Goal: Check status: Check status

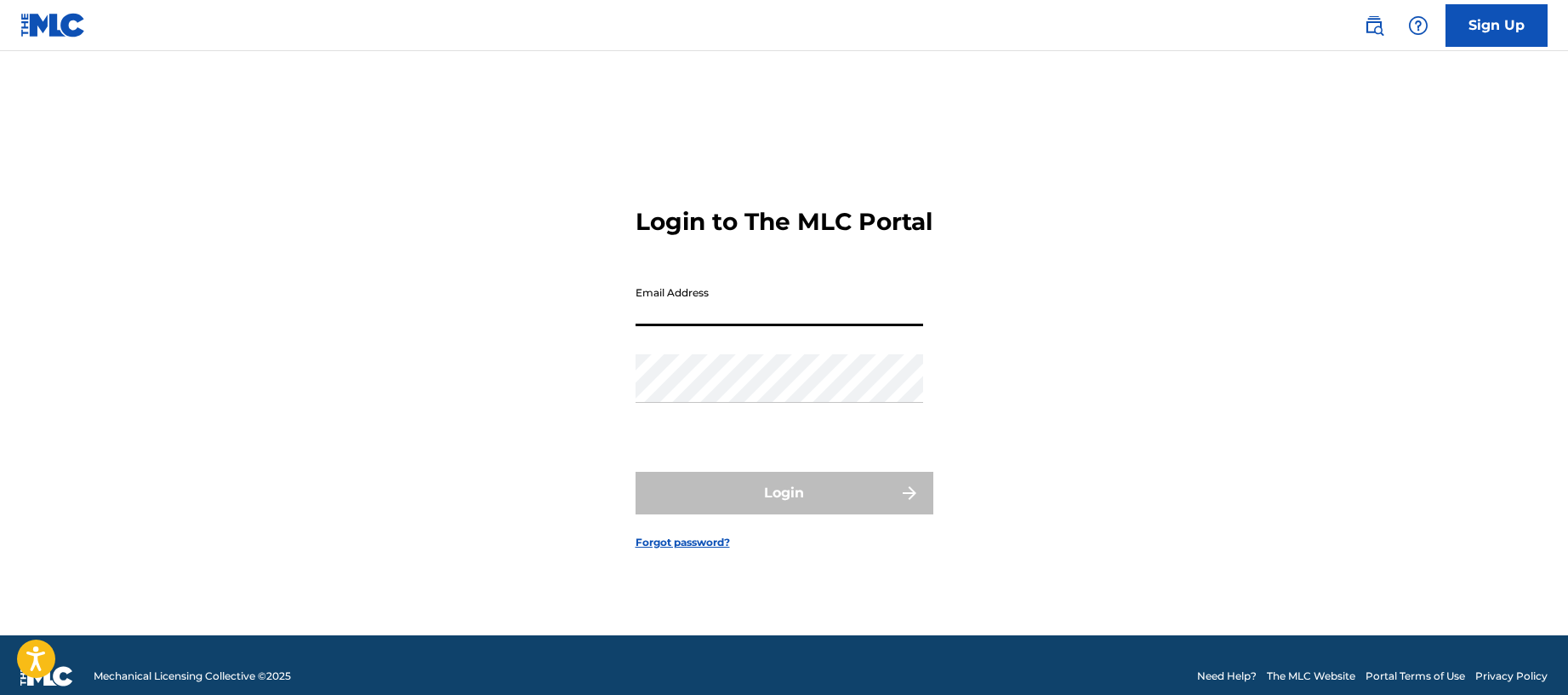
click at [724, 326] on input "Email Address" at bounding box center [780, 302] width 288 height 49
type input "[EMAIL_ADDRESS][PERSON_NAME][DOMAIN_NAME]"
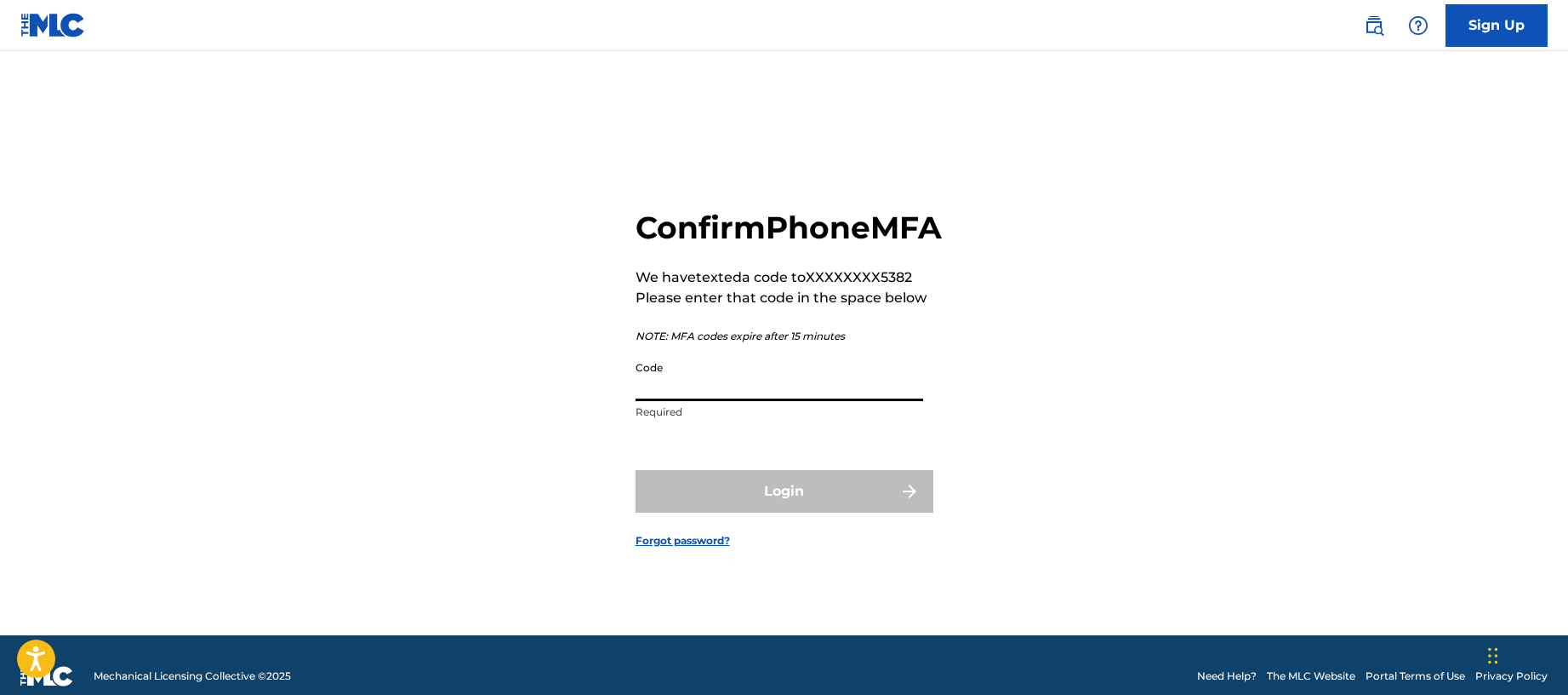
click at [730, 401] on input "Code" at bounding box center [780, 377] width 288 height 49
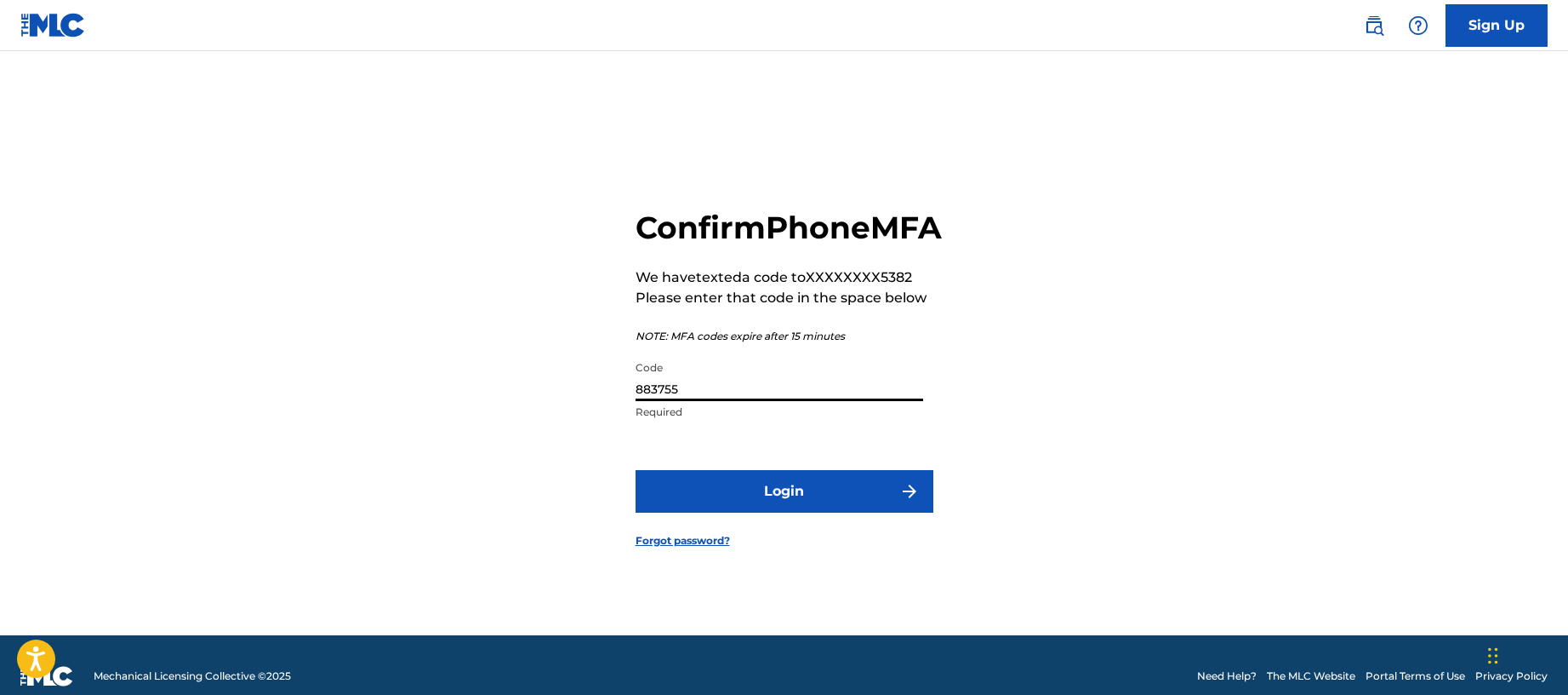
type input "883755"
click at [636, 470] on button "Login" at bounding box center [784, 491] width 298 height 43
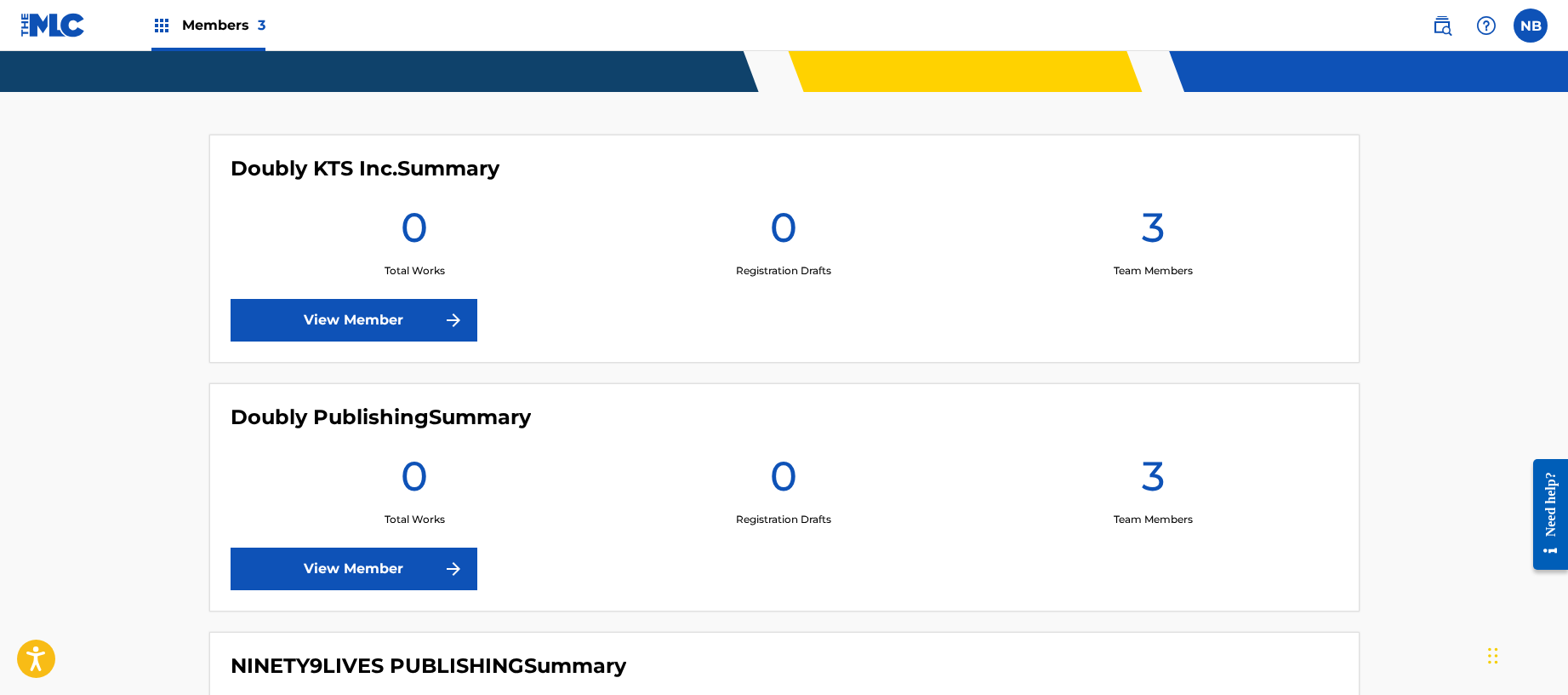
scroll to position [409, 0]
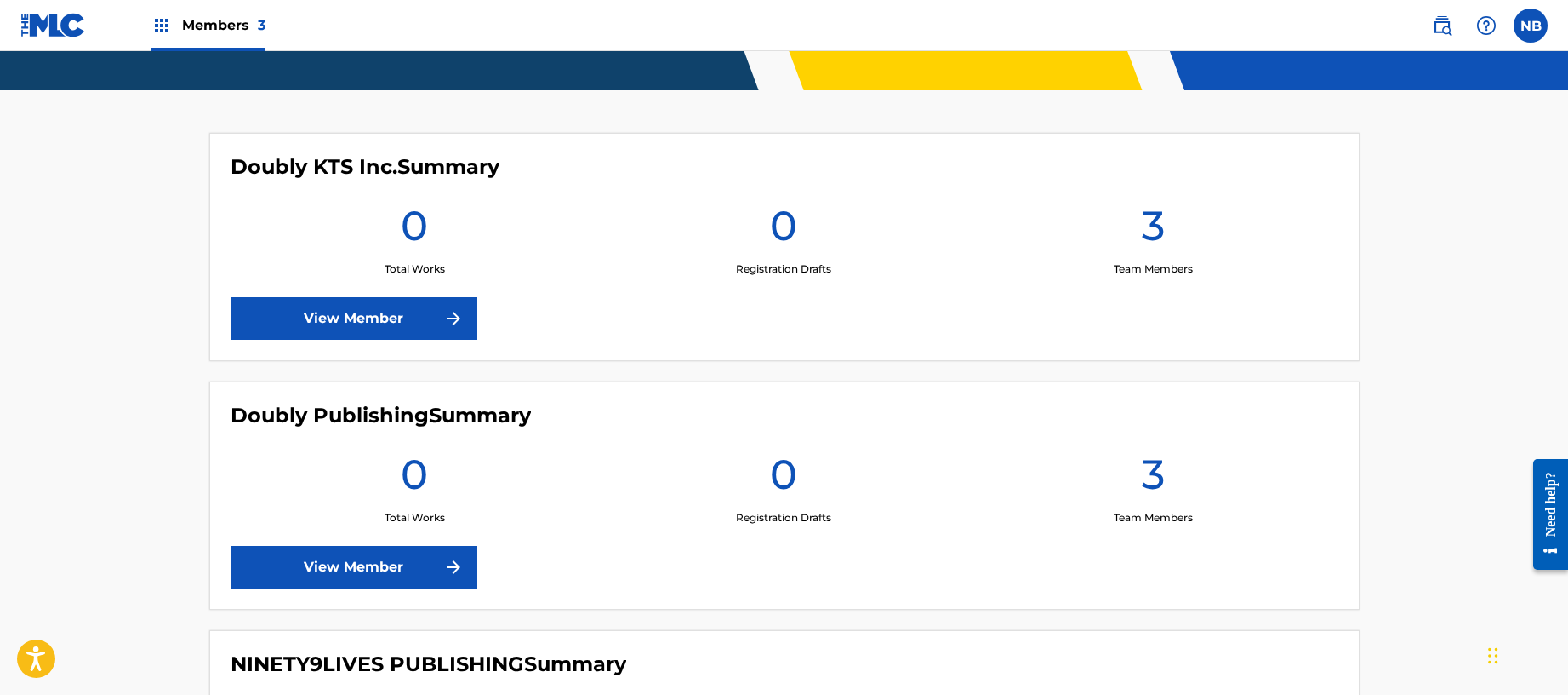
click at [430, 552] on link "View Member" at bounding box center [354, 567] width 247 height 43
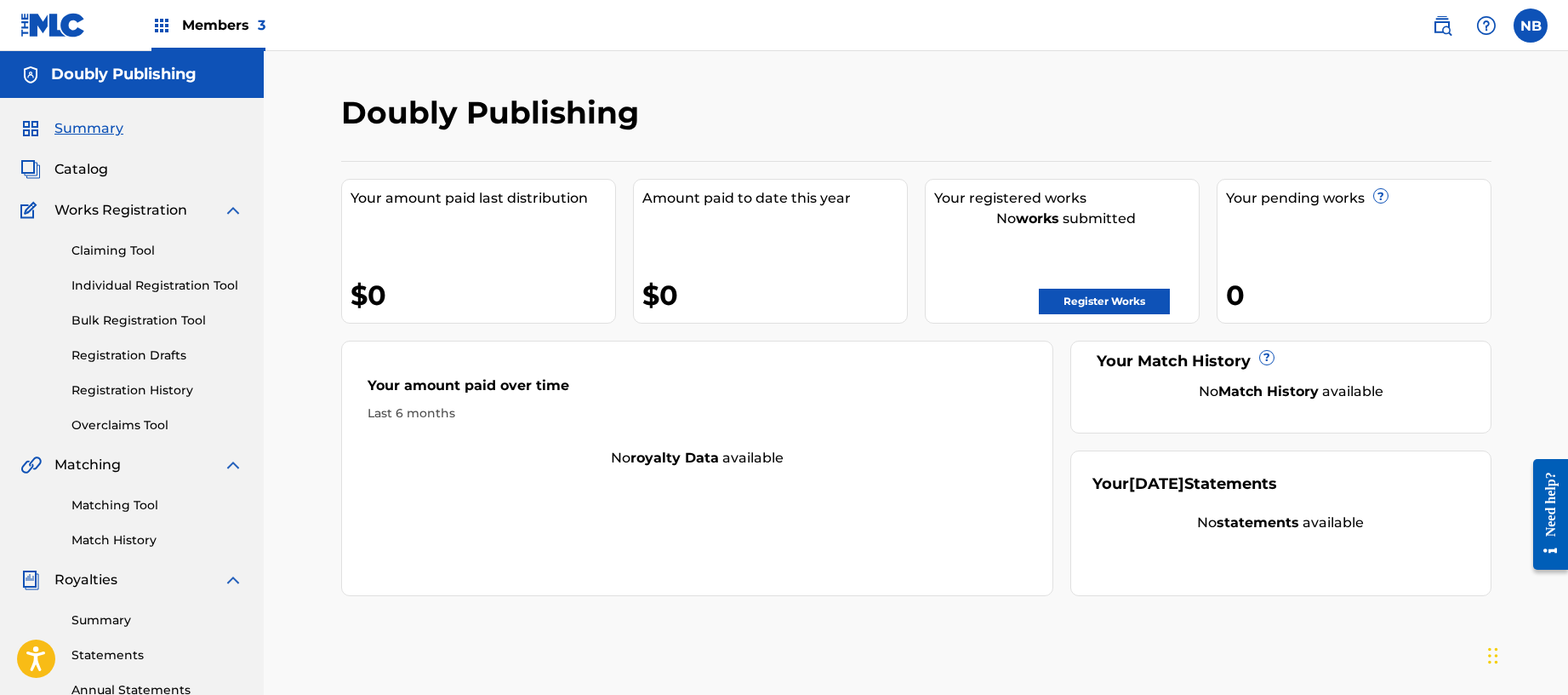
click at [136, 544] on link "Match History" at bounding box center [157, 540] width 172 height 18
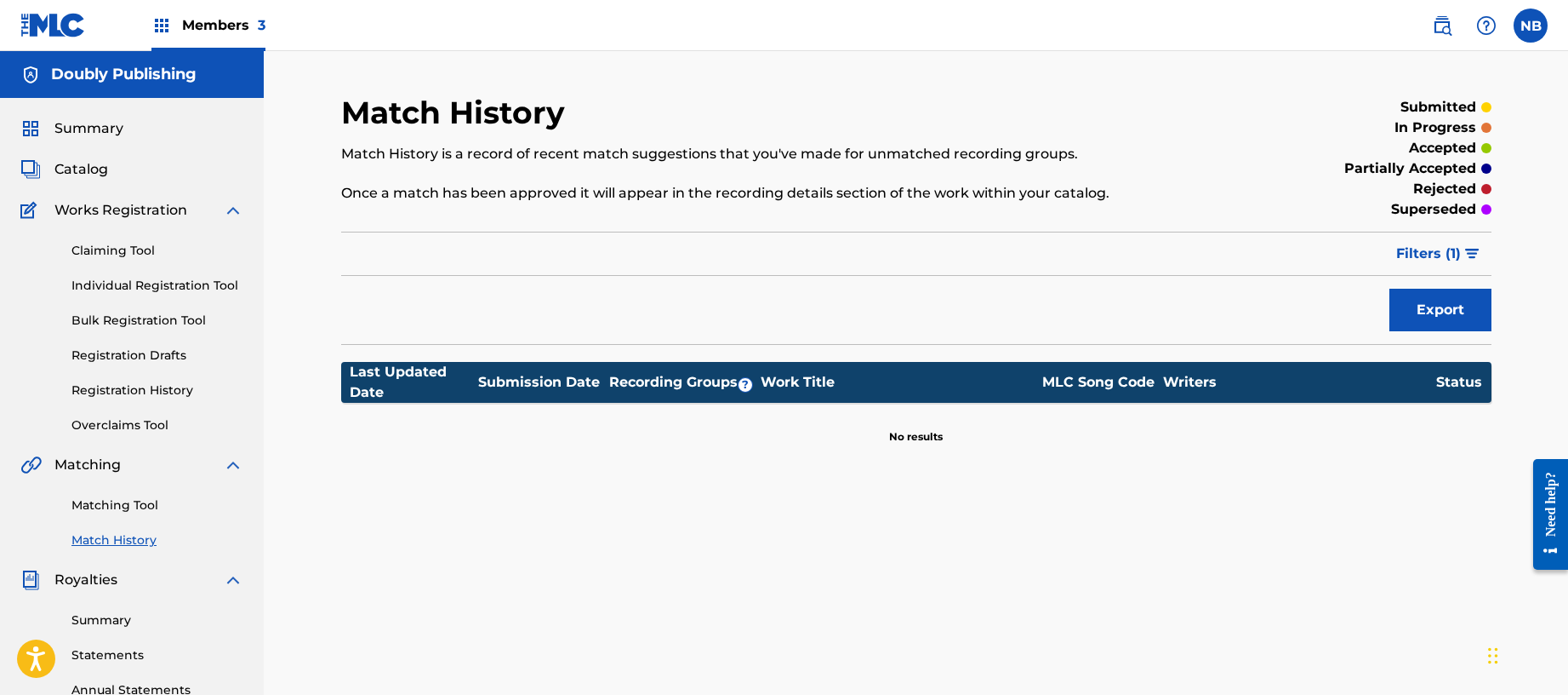
click at [141, 494] on div "Matching Tool Match History" at bounding box center [132, 512] width 223 height 74
click at [142, 514] on link "Matching Tool" at bounding box center [157, 505] width 172 height 18
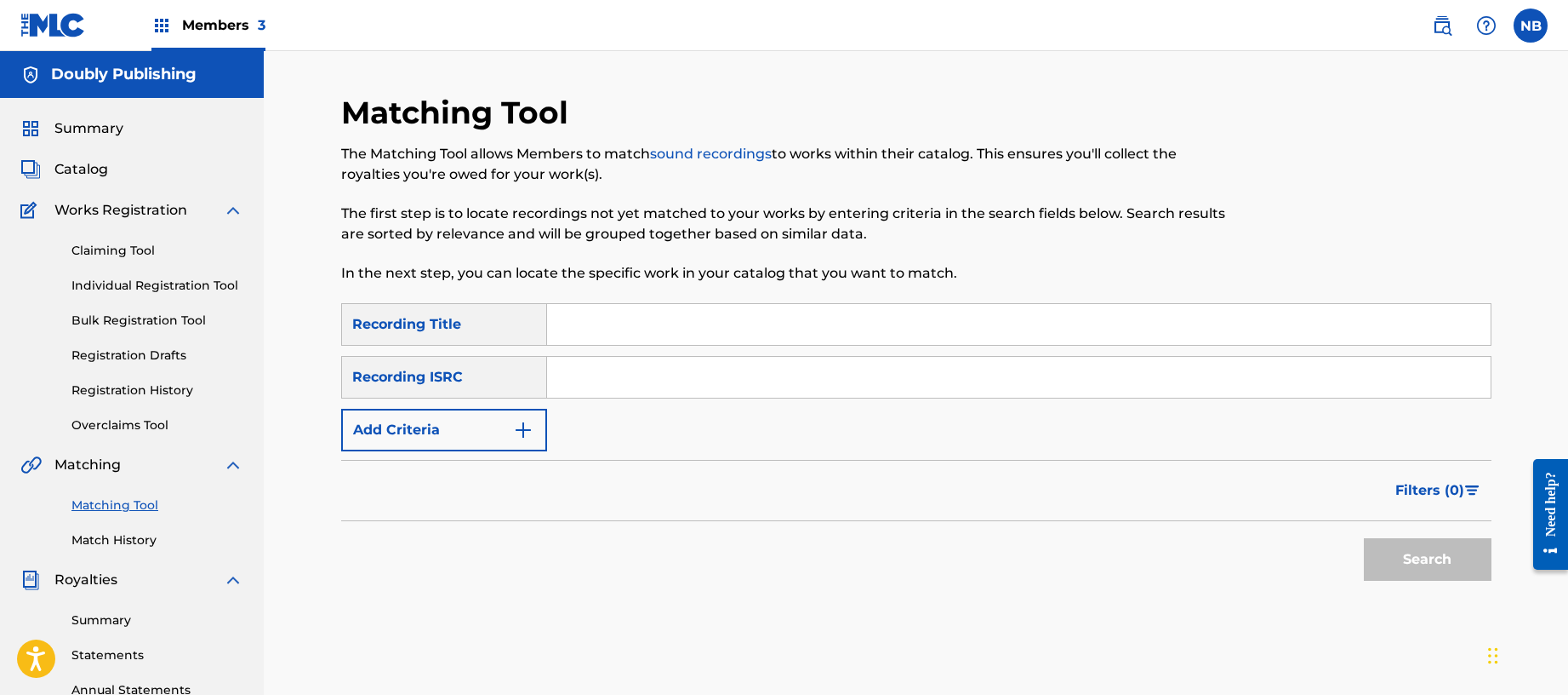
click at [734, 364] on input "Search Form" at bounding box center [1018, 377] width 943 height 41
paste input "JPX300515740"
type input "JPX300515740"
click at [1437, 555] on button "Search" at bounding box center [1428, 559] width 128 height 43
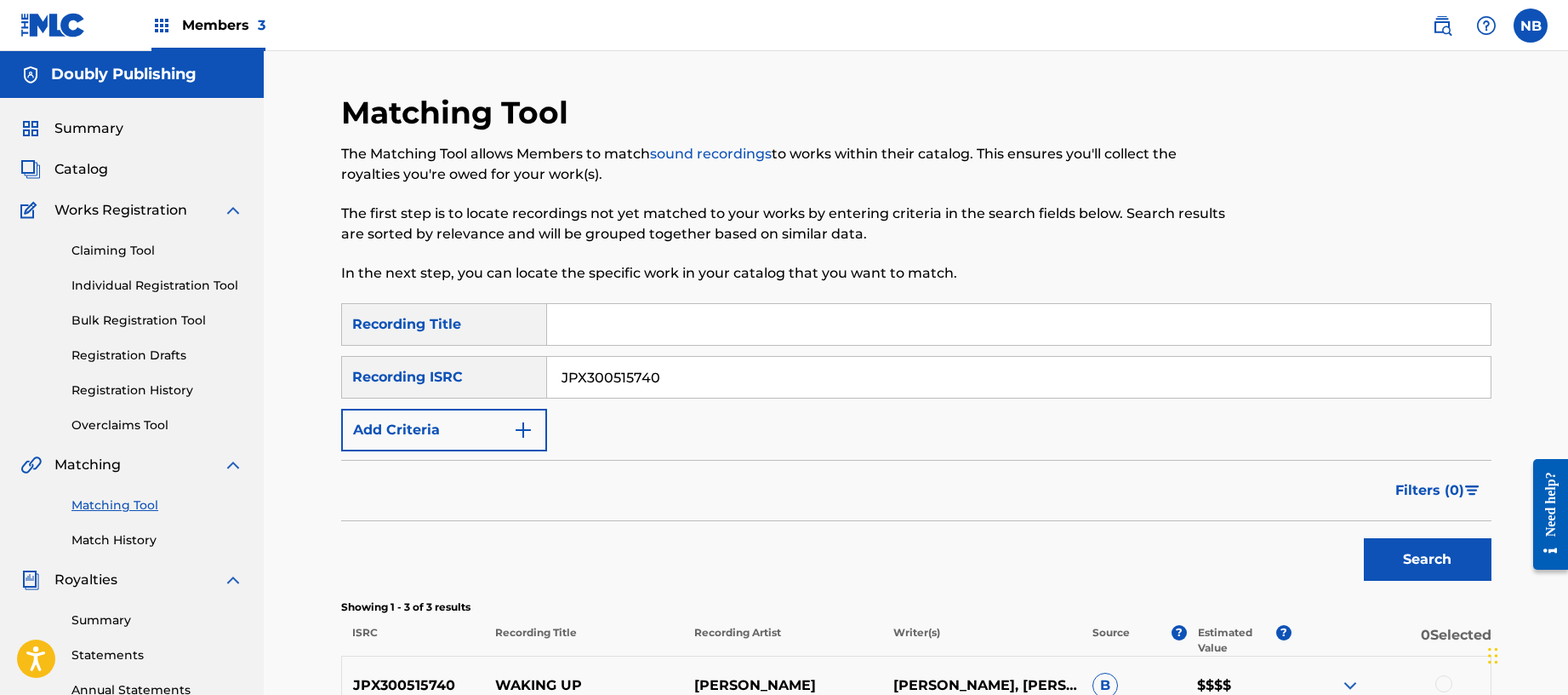
scroll to position [307, 0]
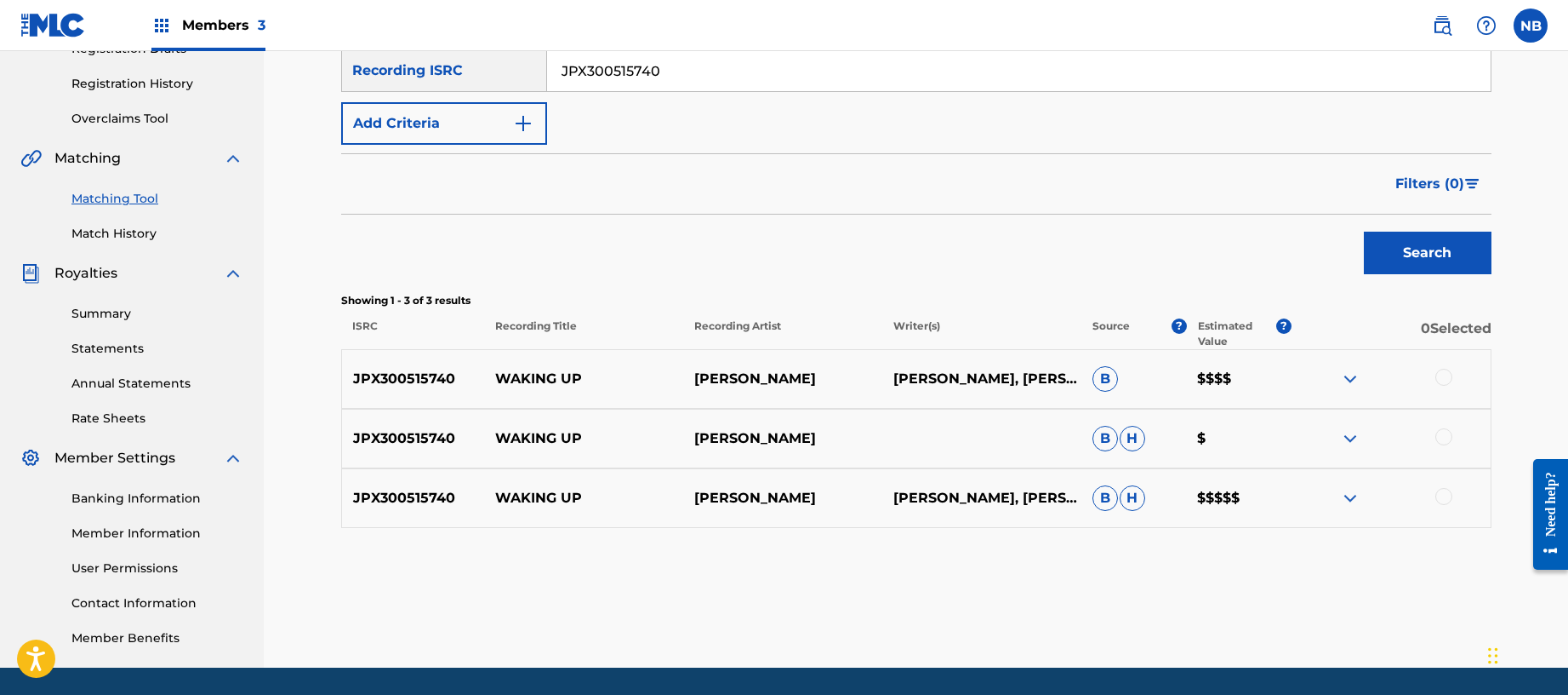
click at [1331, 500] on div at bounding box center [1390, 498] width 199 height 21
click at [1333, 495] on div at bounding box center [1390, 498] width 199 height 21
click at [1350, 492] on img at bounding box center [1350, 498] width 21 height 21
